Goal: Task Accomplishment & Management: Complete application form

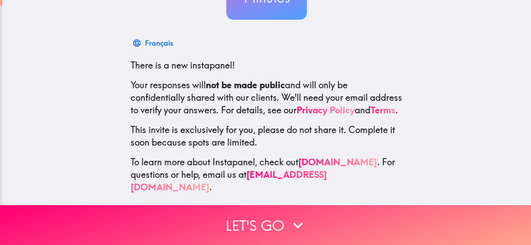
scroll to position [120, 0]
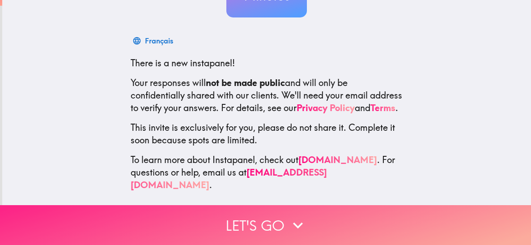
click at [268, 227] on button "Let's go" at bounding box center [265, 225] width 531 height 40
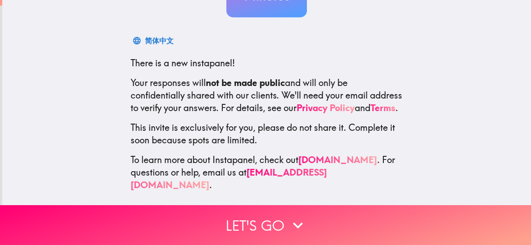
scroll to position [38, 0]
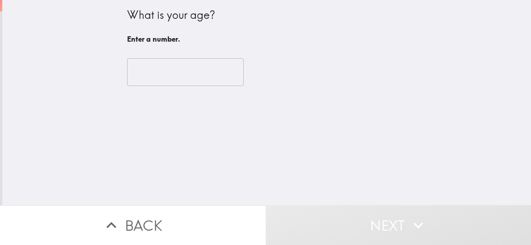
click at [171, 71] on input "number" at bounding box center [185, 72] width 117 height 28
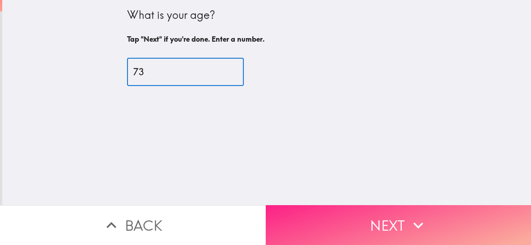
type input "73"
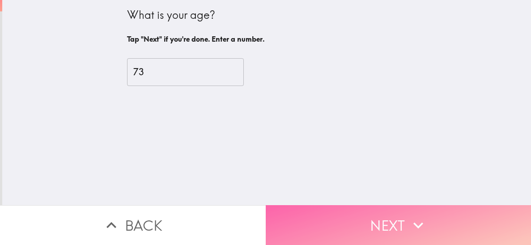
click at [381, 228] on button "Next" at bounding box center [399, 225] width 266 height 40
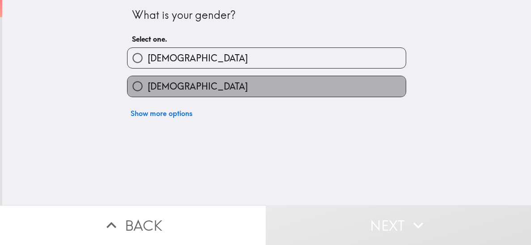
click at [264, 85] on label "[DEMOGRAPHIC_DATA]" at bounding box center [267, 86] width 278 height 20
click at [148, 85] on input "[DEMOGRAPHIC_DATA]" at bounding box center [138, 86] width 20 height 20
radio input "true"
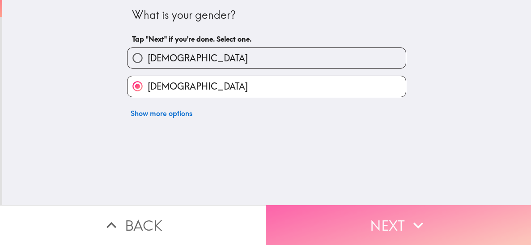
click at [379, 219] on button "Next" at bounding box center [399, 225] width 266 height 40
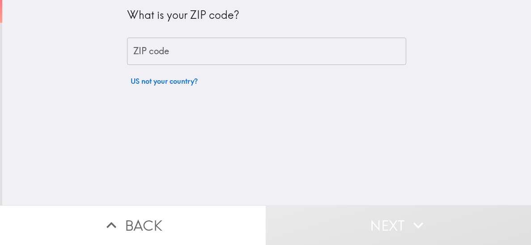
click at [216, 54] on input "ZIP code" at bounding box center [266, 52] width 279 height 28
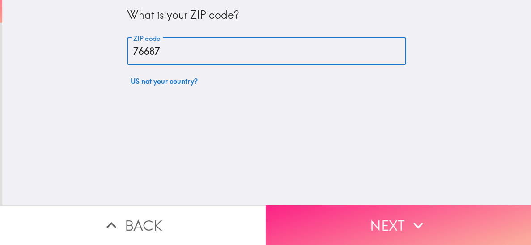
type input "76687"
click at [378, 221] on button "Next" at bounding box center [399, 225] width 266 height 40
